Goal: Obtain resource: Download file/media

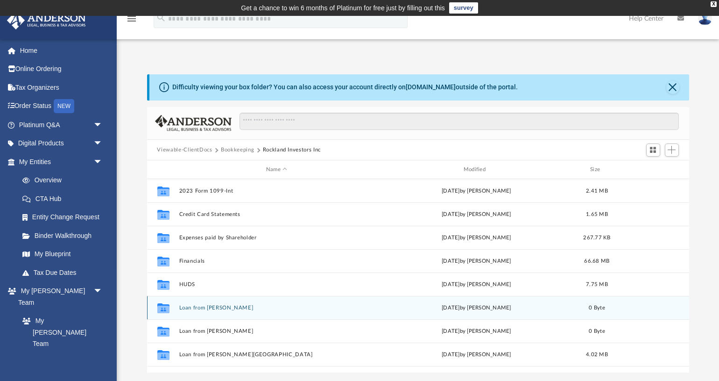
scroll to position [211, 542]
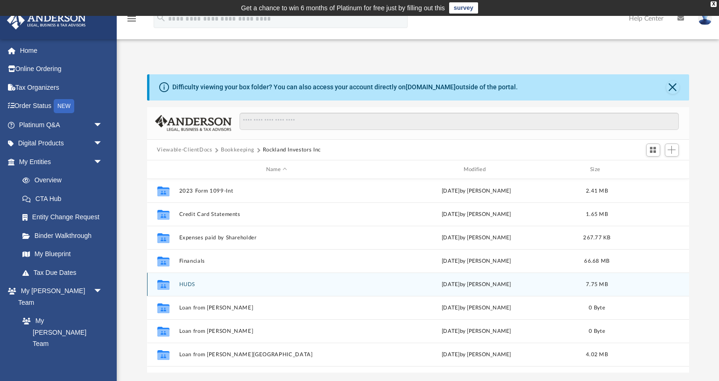
click at [187, 285] on button "HUDS" at bounding box center [277, 284] width 196 height 6
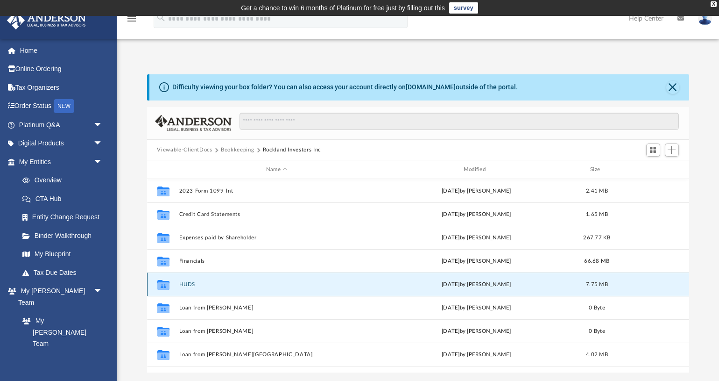
click at [187, 285] on button "HUDS" at bounding box center [277, 284] width 196 height 6
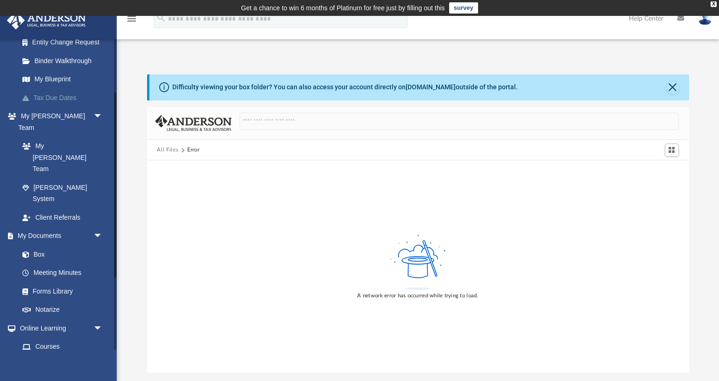
scroll to position [0, 0]
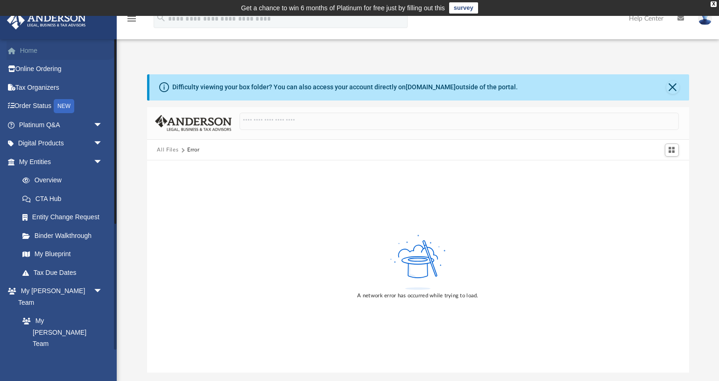
click at [29, 48] on link "Home" at bounding box center [62, 50] width 110 height 19
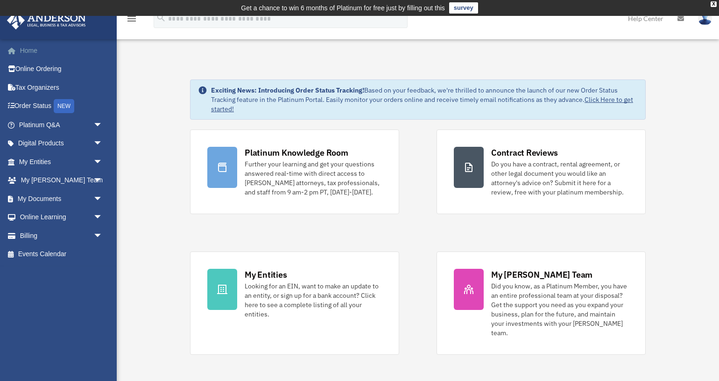
click at [33, 50] on link "Home" at bounding box center [62, 50] width 110 height 19
click at [64, 203] on link "My Documents arrow_drop_down" at bounding box center [62, 198] width 110 height 19
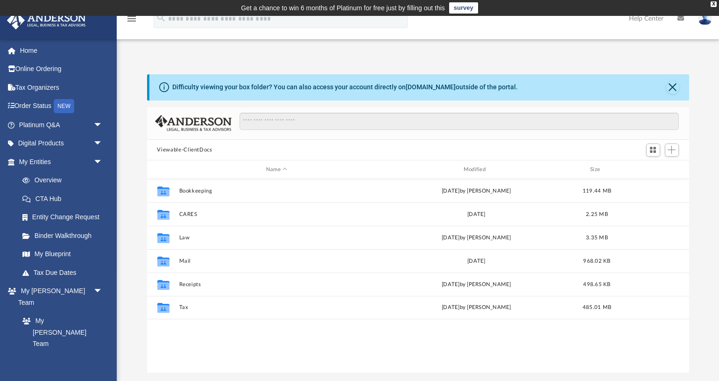
scroll to position [211, 542]
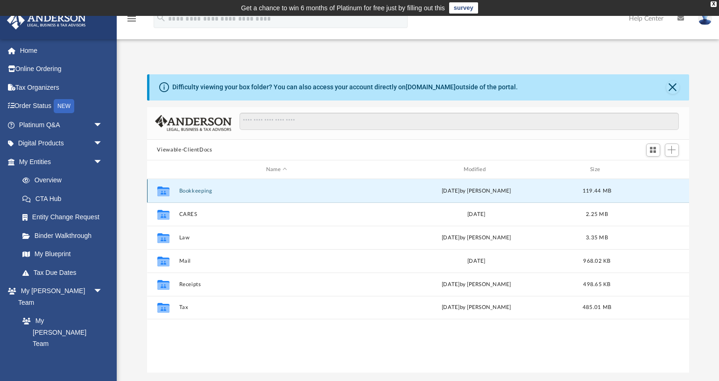
click at [199, 193] on button "Bookkeeping" at bounding box center [277, 191] width 196 height 6
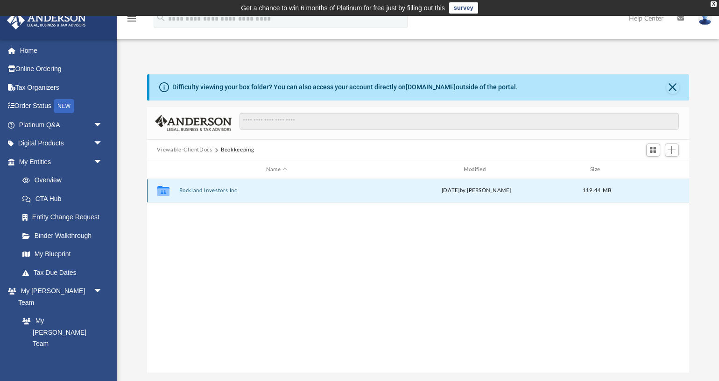
click at [199, 193] on button "Rockland Investors Inc" at bounding box center [277, 191] width 196 height 6
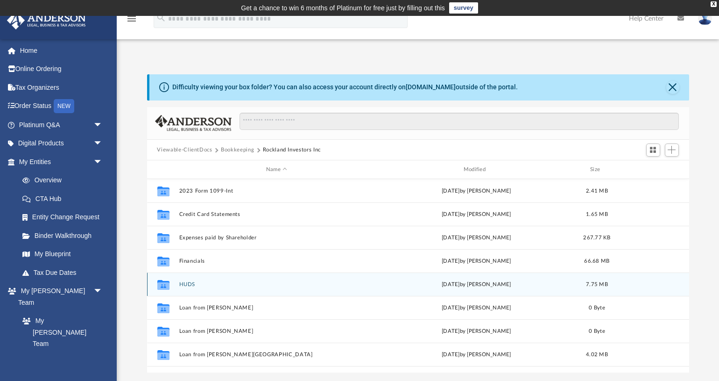
click at [187, 281] on div "Collaborated Folder HUDS [DATE] by [PERSON_NAME] 7.75 MB" at bounding box center [418, 283] width 542 height 23
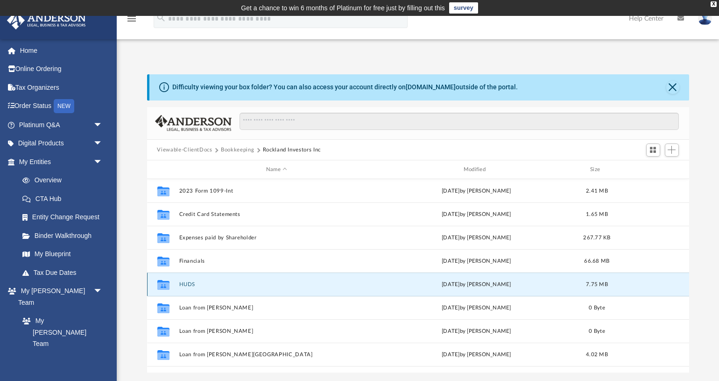
click at [187, 281] on div "Collaborated Folder HUDS [DATE] by [PERSON_NAME] 7.75 MB" at bounding box center [418, 283] width 542 height 23
click at [186, 284] on button "HUDS" at bounding box center [277, 284] width 196 height 6
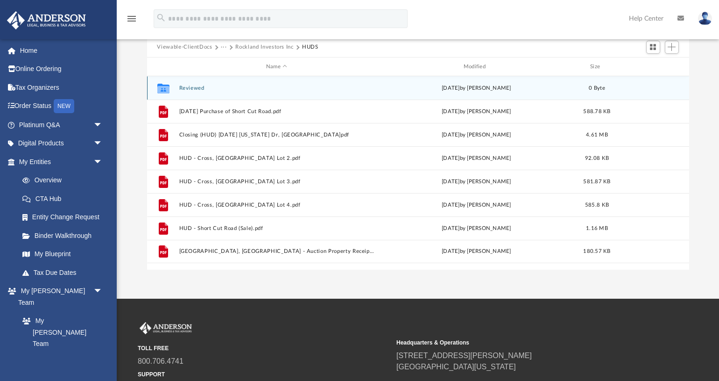
scroll to position [0, 0]
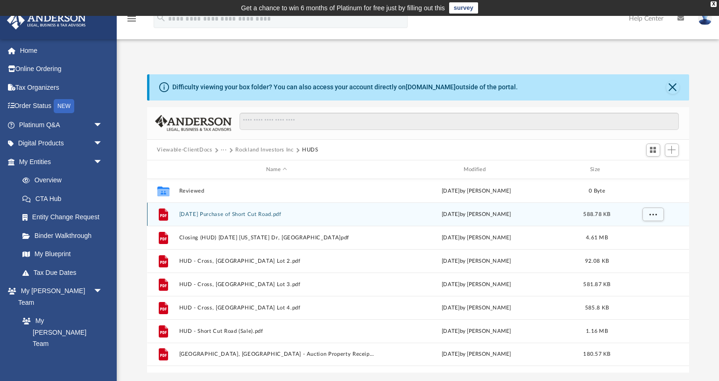
click at [275, 217] on button "[DATE] Purchase of Short Cut Road.pdf" at bounding box center [277, 214] width 196 height 6
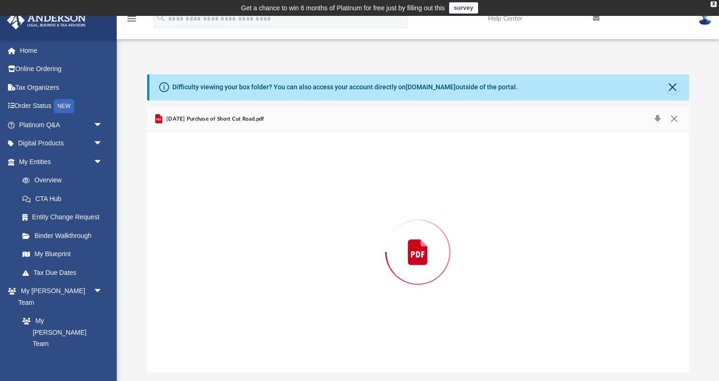
click at [275, 217] on div "Preview" at bounding box center [418, 251] width 542 height 241
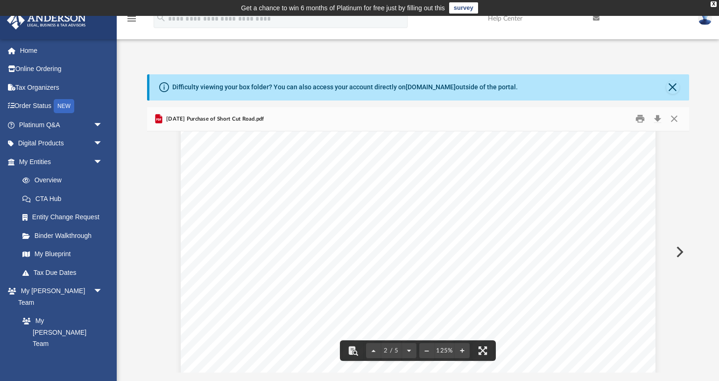
scroll to position [935, 0]
click at [673, 114] on button "Close" at bounding box center [674, 119] width 17 height 14
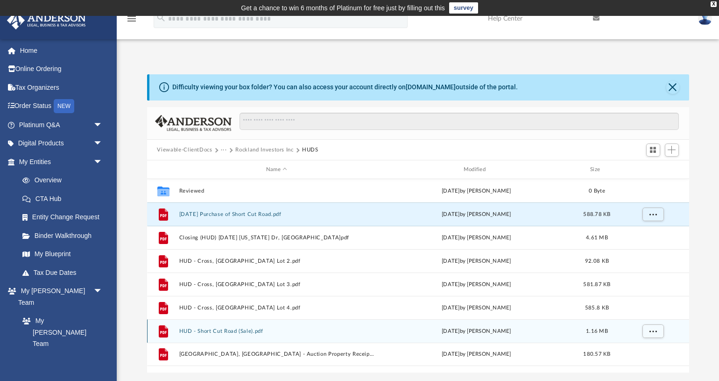
click at [249, 331] on button "HUD - Short Cut Road (Sale).pdf" at bounding box center [277, 331] width 196 height 6
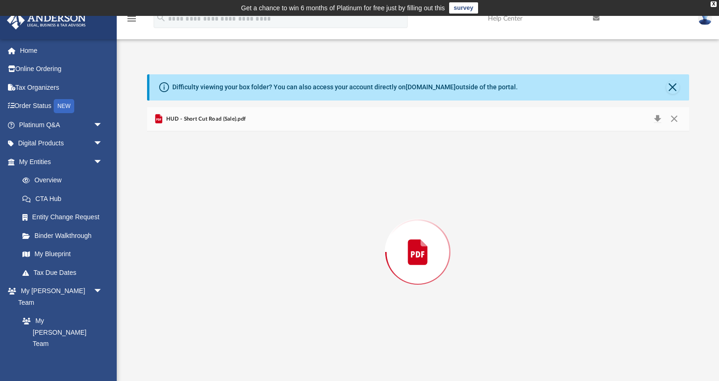
click at [249, 331] on div "Preview" at bounding box center [418, 251] width 542 height 241
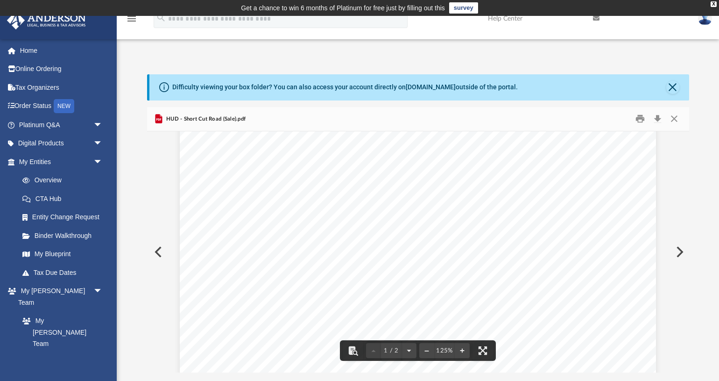
scroll to position [216, 0]
click at [676, 118] on button "Close" at bounding box center [674, 119] width 17 height 14
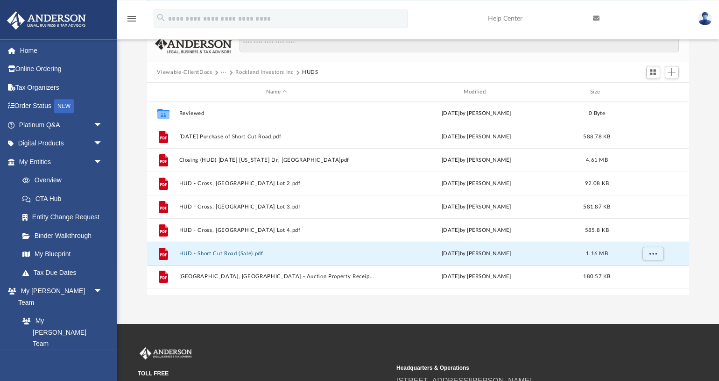
scroll to position [74, 0]
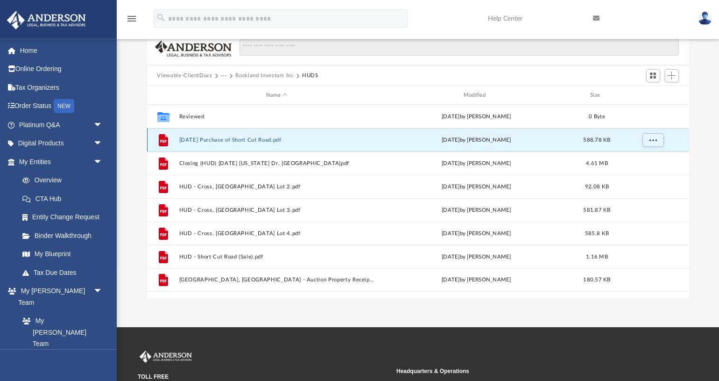
click at [243, 140] on button "[DATE] Purchase of Short Cut Road.pdf" at bounding box center [277, 140] width 196 height 6
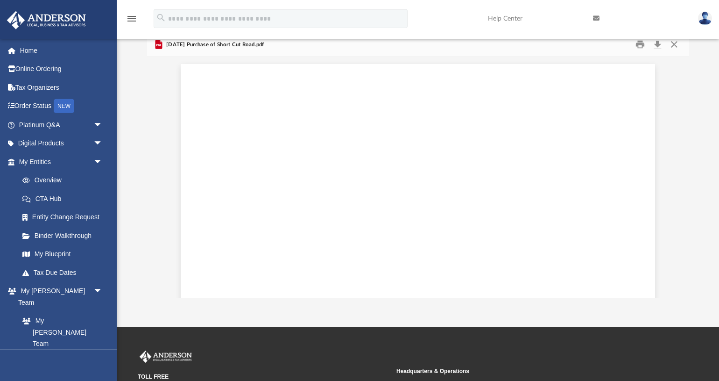
scroll to position [627, 0]
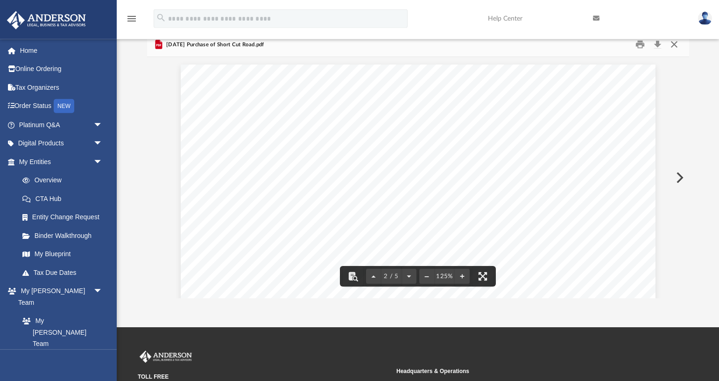
click at [675, 45] on button "Close" at bounding box center [674, 44] width 17 height 14
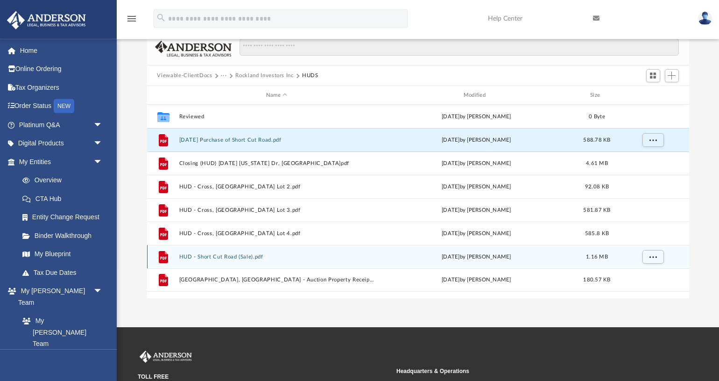
click at [232, 260] on div "File HUD - Short Cut Road (Sale).pdf [DATE] by [PERSON_NAME] 1.16 MB" at bounding box center [418, 256] width 542 height 23
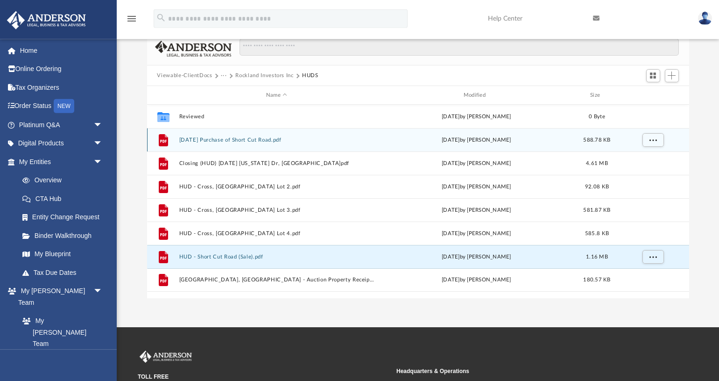
click at [150, 137] on div "File [DATE] Purchase of Short Cut Road.pdf [DATE] by [PERSON_NAME] 588.78 KB" at bounding box center [418, 139] width 542 height 23
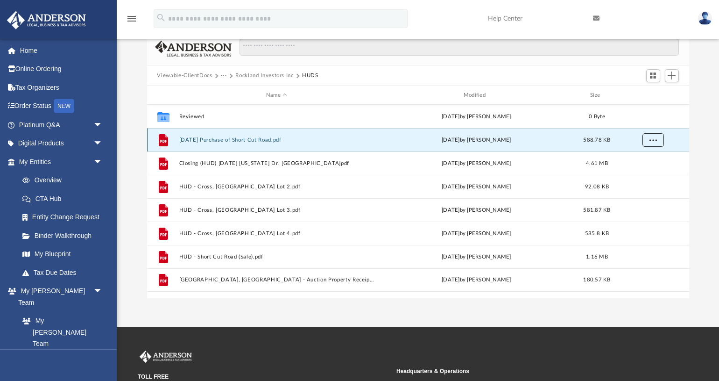
click at [649, 140] on button "More options" at bounding box center [652, 140] width 21 height 14
click at [130, 138] on div "Difficulty viewing your box folder? You can also access your account directly o…" at bounding box center [418, 149] width 602 height 298
